Goal: Information Seeking & Learning: Check status

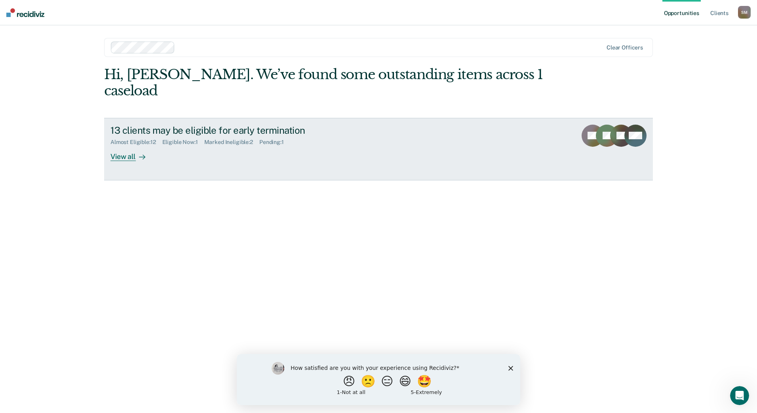
click at [137, 152] on div at bounding box center [141, 156] width 10 height 9
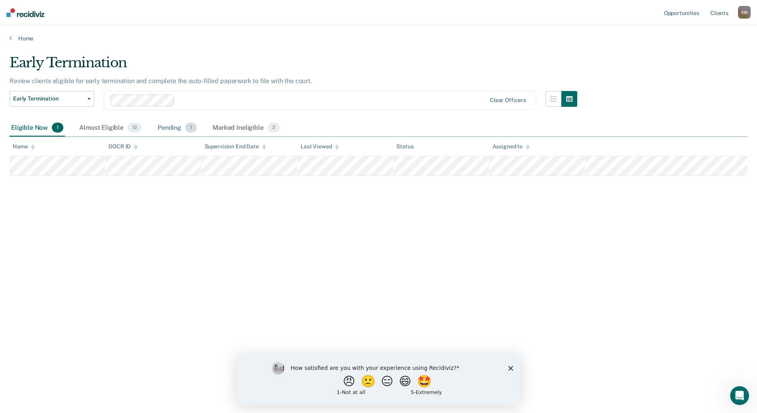
click at [163, 130] on div "Pending 1" at bounding box center [177, 128] width 42 height 17
click at [246, 133] on div "Marked Ineligible 2" at bounding box center [246, 128] width 70 height 17
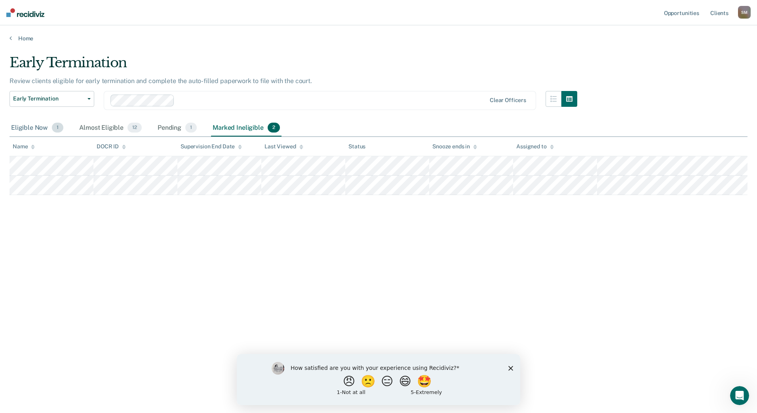
click at [53, 130] on span "1" at bounding box center [57, 128] width 11 height 10
